Goal: Find specific page/section: Find specific page/section

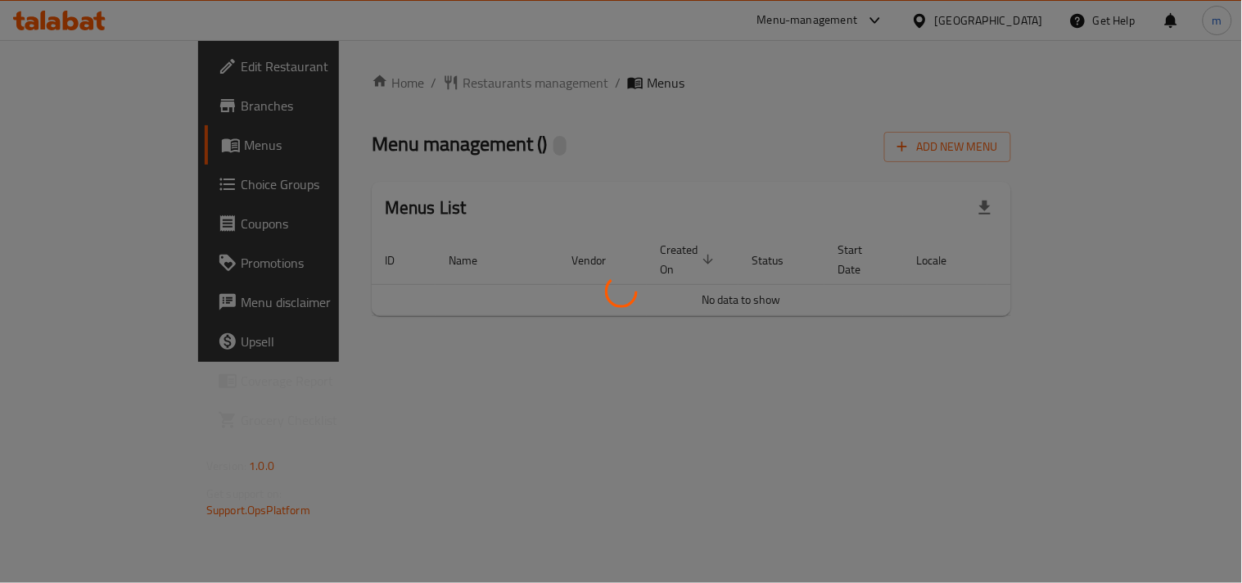
click at [648, 111] on div at bounding box center [621, 291] width 1242 height 583
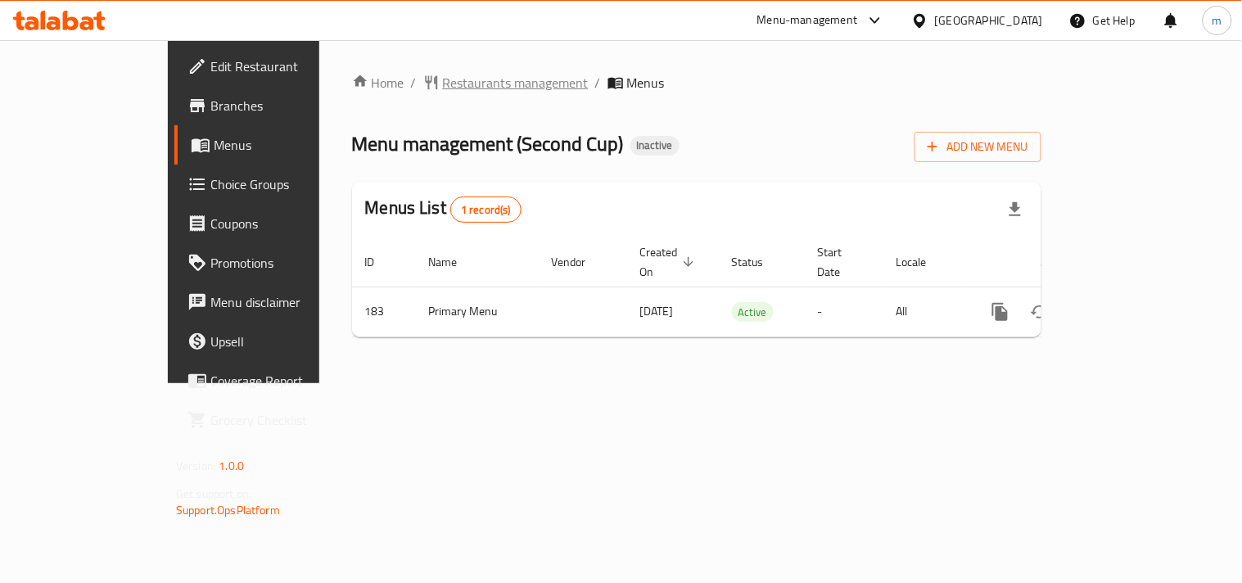
click at [443, 75] on span "Restaurants management" at bounding box center [516, 83] width 146 height 20
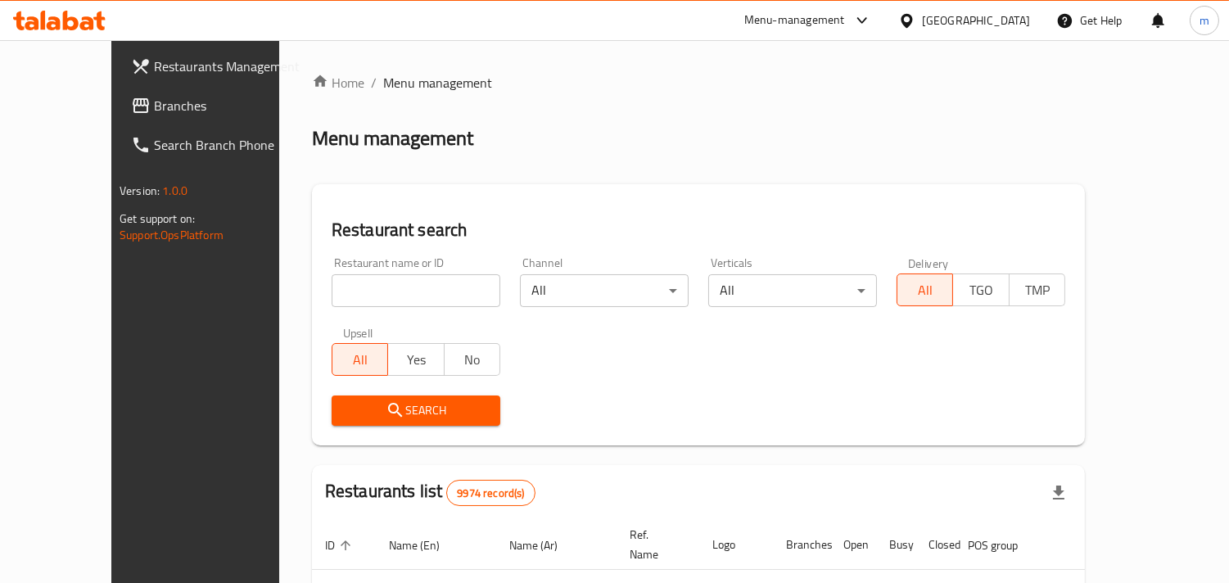
click at [345, 282] on input "search" at bounding box center [416, 290] width 169 height 33
paste input "183"
type input "183"
click button "Search" at bounding box center [416, 410] width 169 height 30
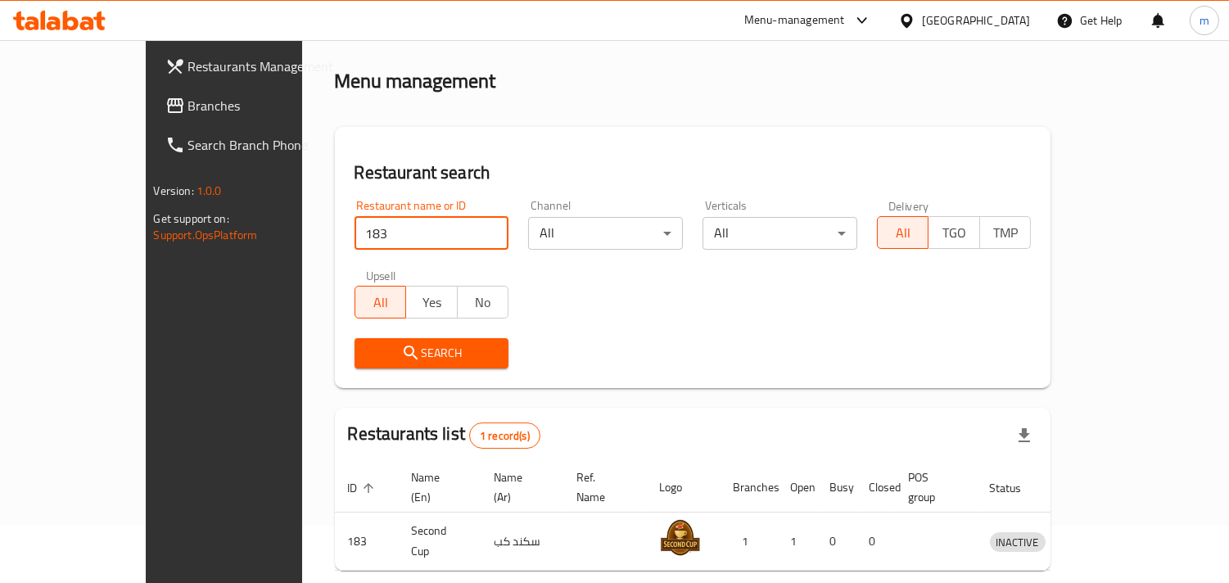
scroll to position [115, 0]
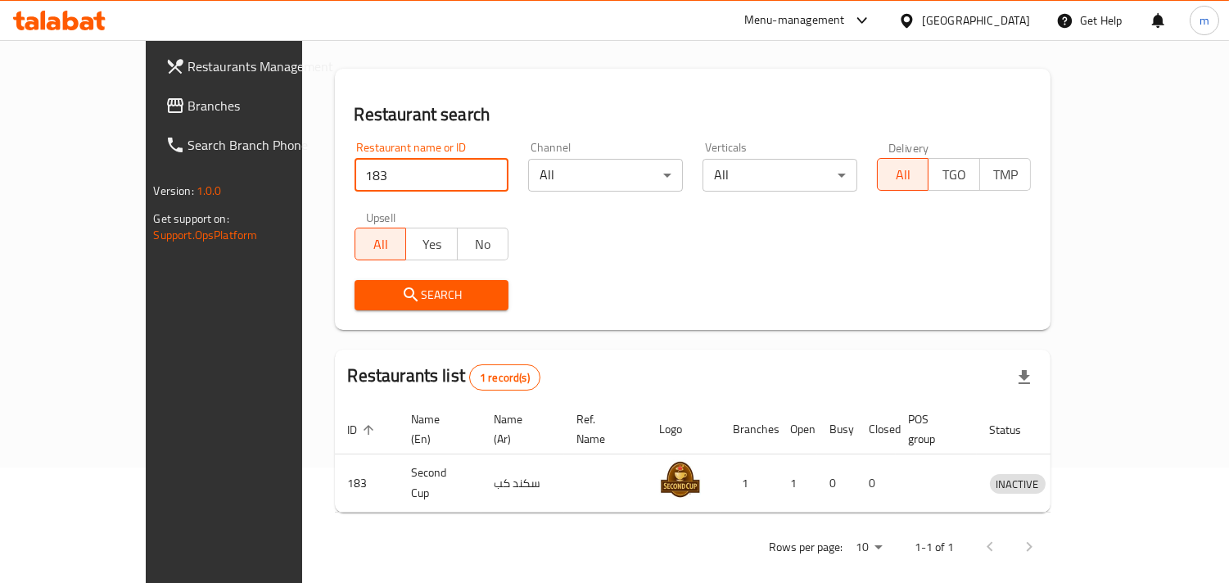
click at [188, 108] on span "Branches" at bounding box center [263, 106] width 150 height 20
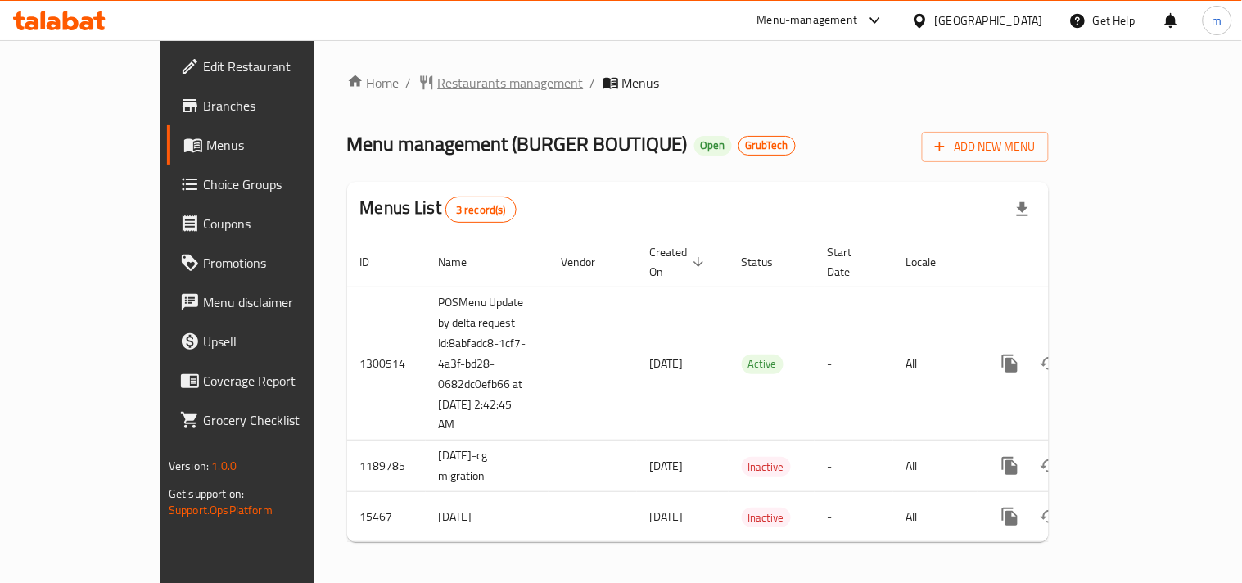
click at [438, 90] on span "Restaurants management" at bounding box center [511, 83] width 146 height 20
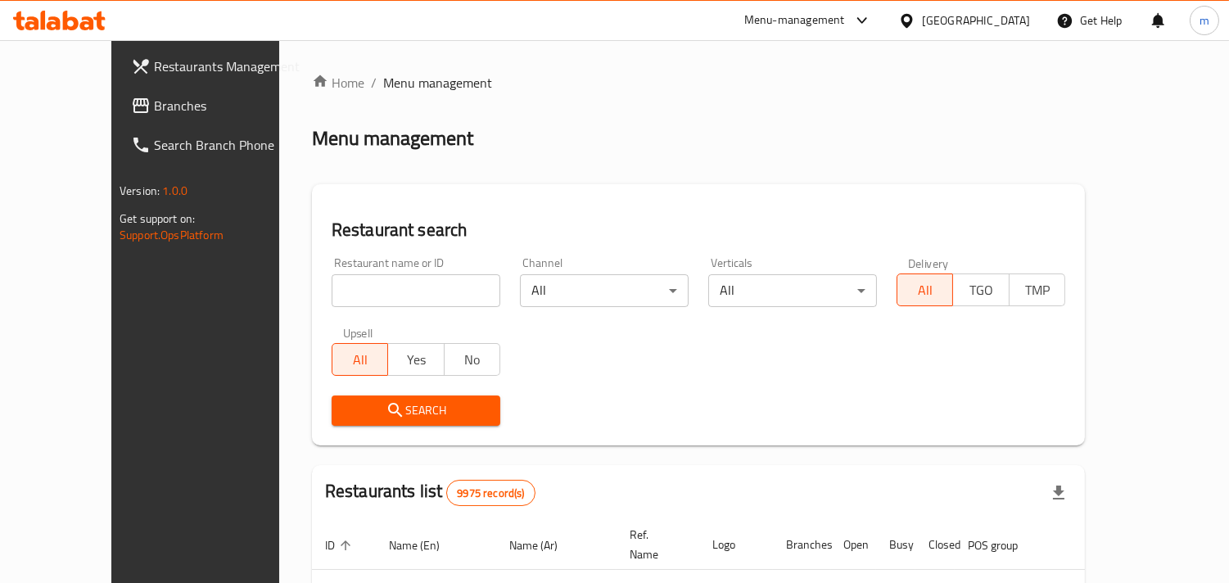
click at [382, 291] on input "search" at bounding box center [416, 290] width 169 height 33
paste input "100"
type input "100"
click at [358, 406] on span "Search" at bounding box center [416, 410] width 142 height 20
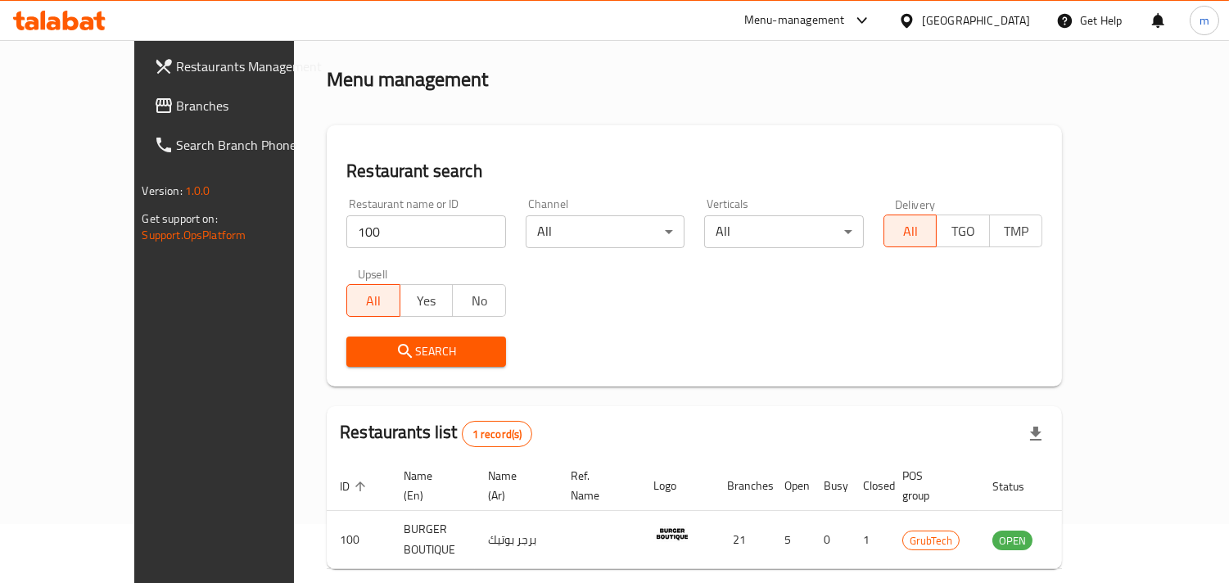
scroll to position [115, 0]
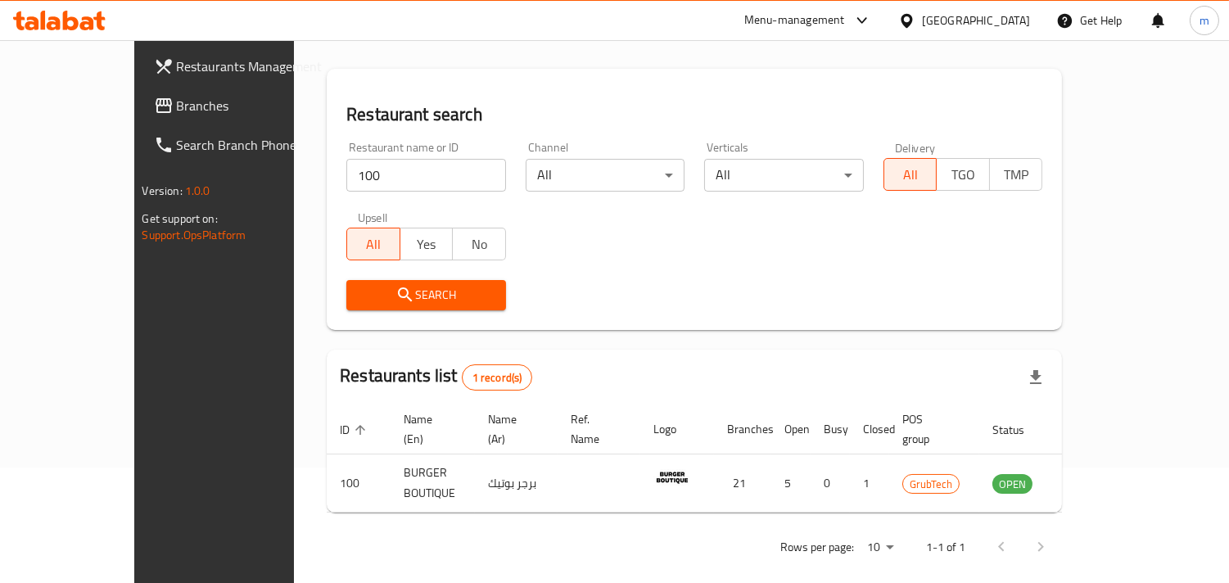
click at [655, 221] on div "Restaurant name or ID 100 Restaurant name or ID Channel All ​ Verticals All ​ D…" at bounding box center [695, 226] width 716 height 188
click at [177, 70] on span "Restaurants Management" at bounding box center [252, 66] width 150 height 20
